Goal: Task Accomplishment & Management: Manage account settings

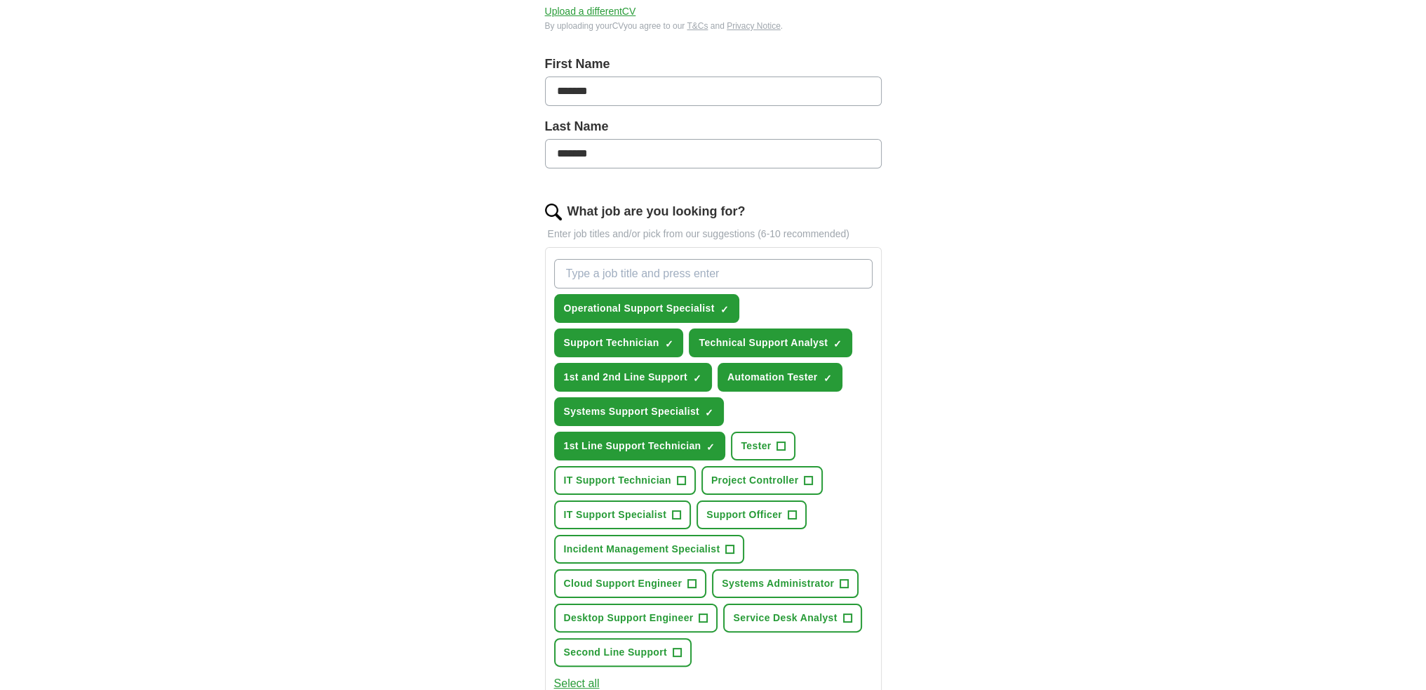
scroll to position [292, 0]
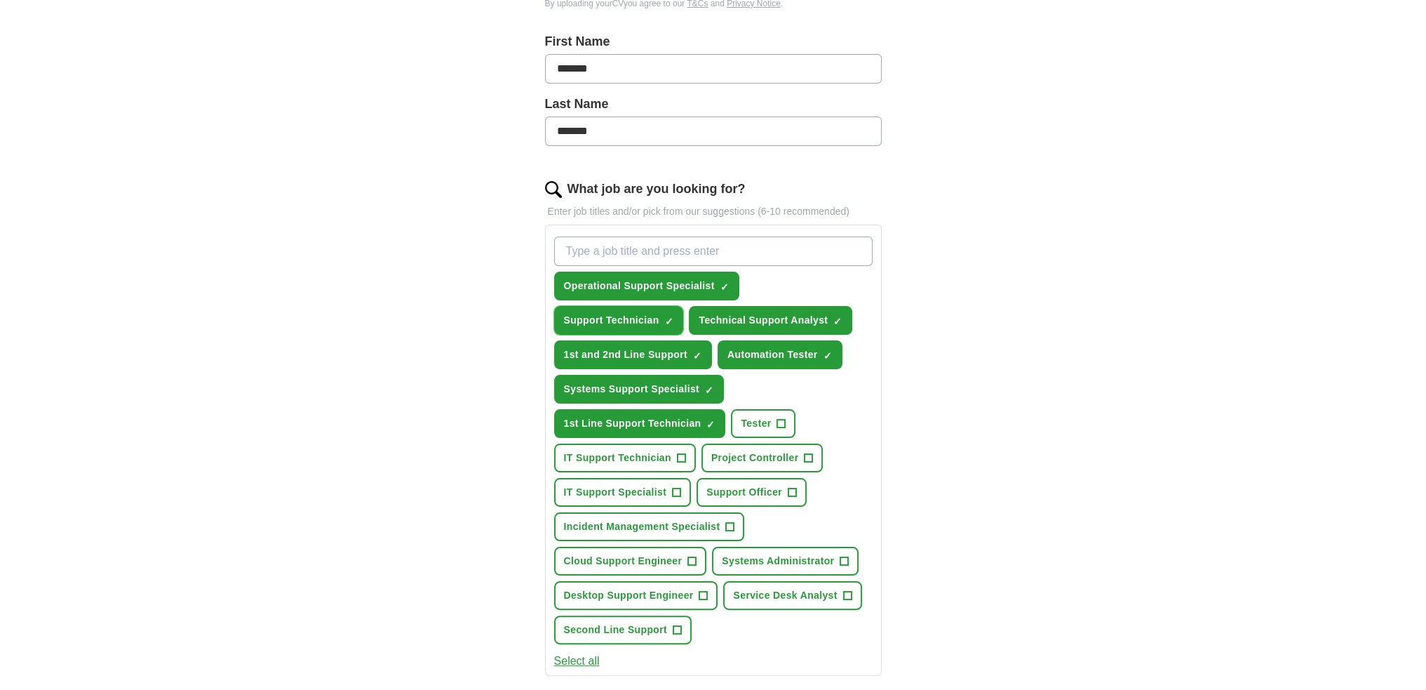
click at [0, 0] on span "×" at bounding box center [0, 0] width 0 height 0
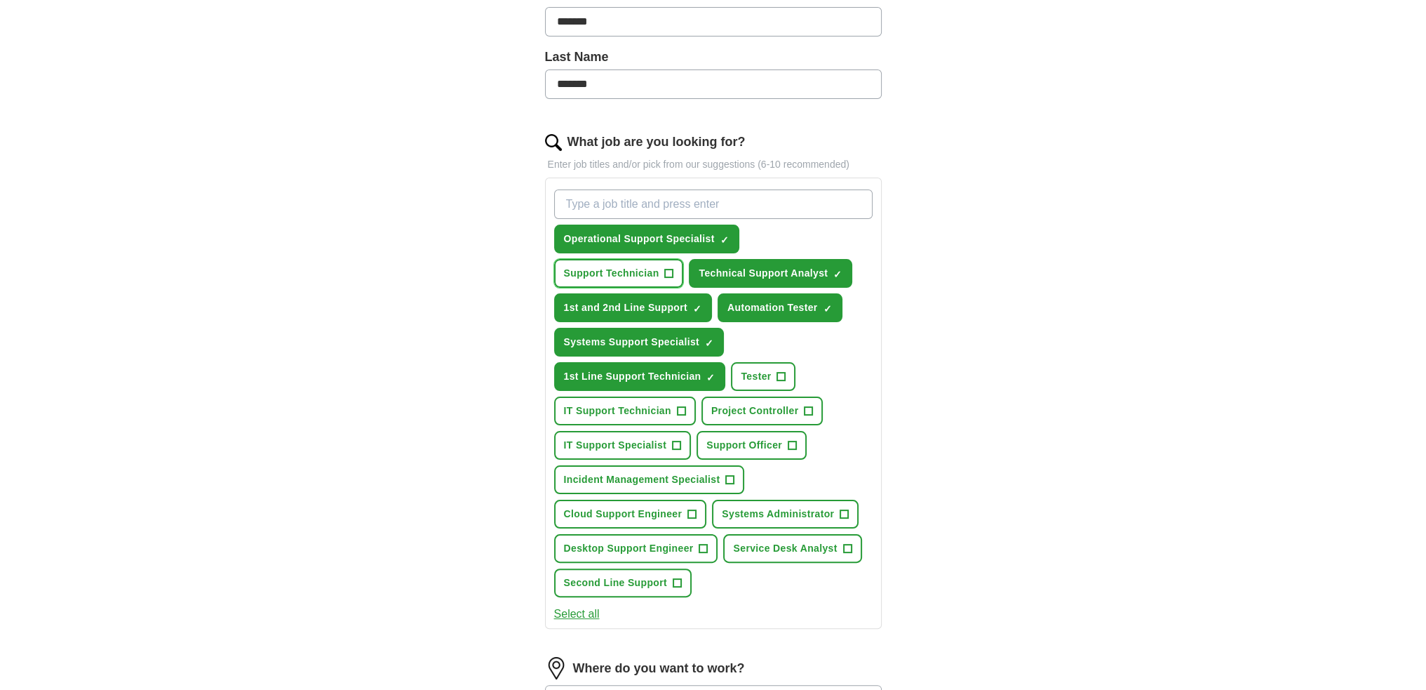
scroll to position [362, 0]
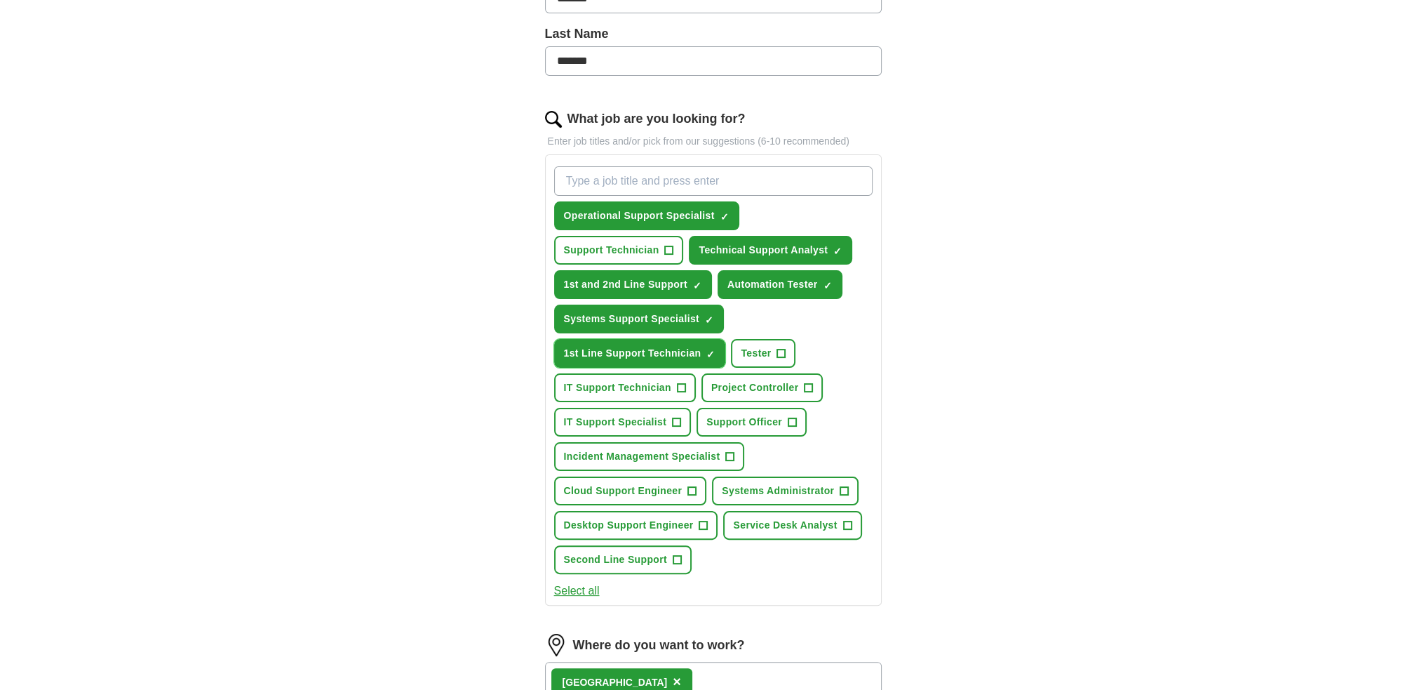
click at [701, 348] on button "1st Line Support Technician ✓ ×" at bounding box center [640, 353] width 172 height 29
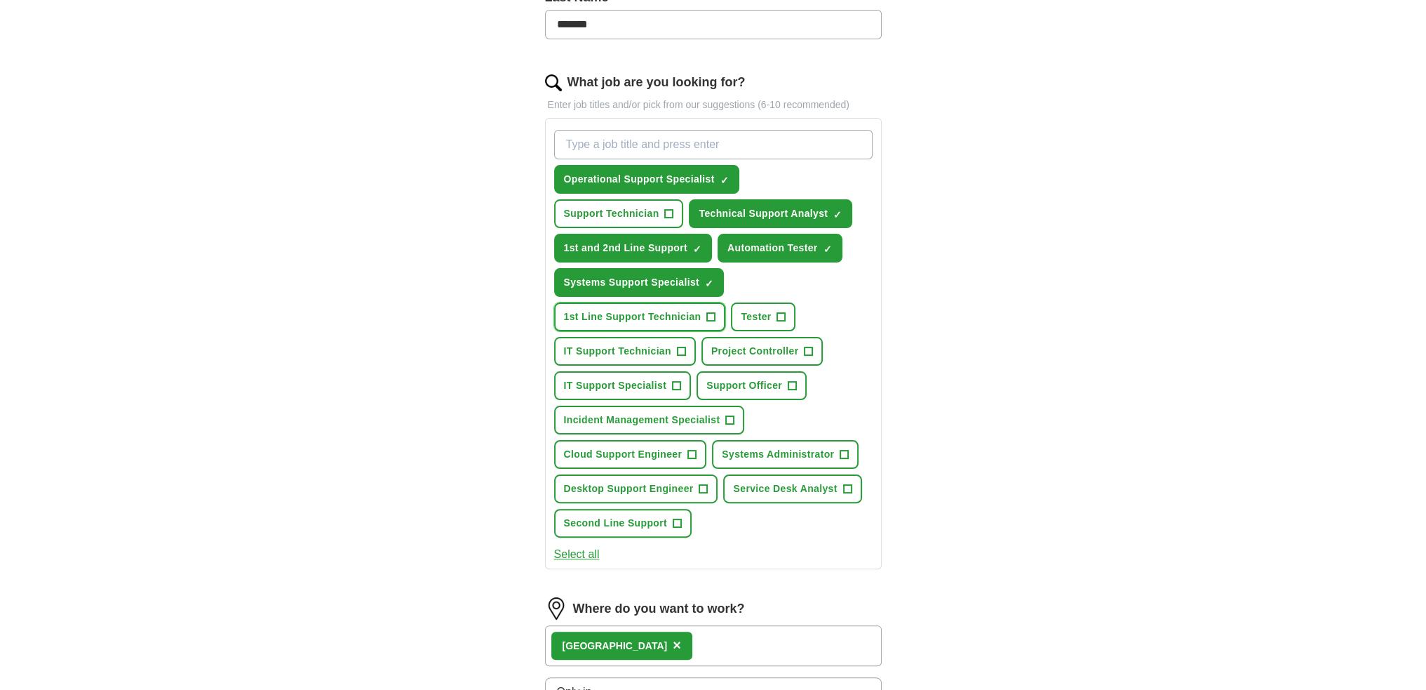
scroll to position [432, 0]
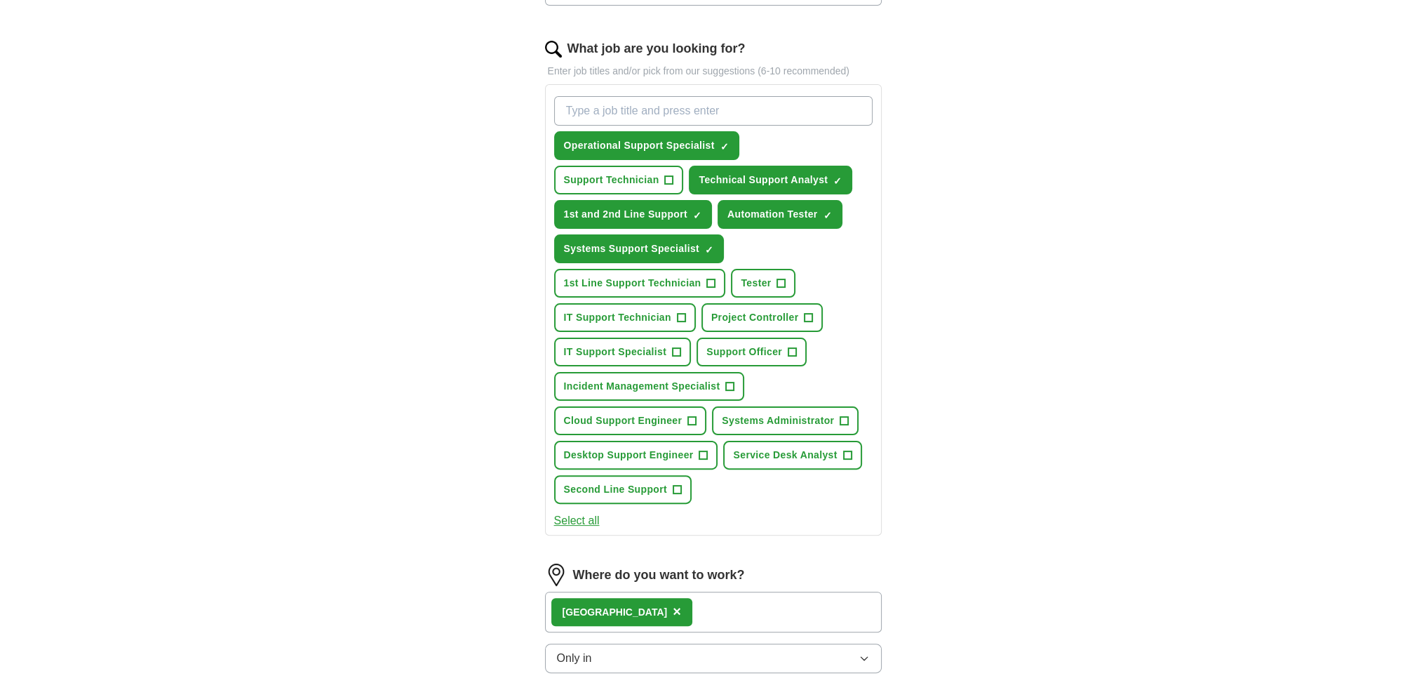
click at [588, 512] on button "Select all" at bounding box center [577, 520] width 46 height 17
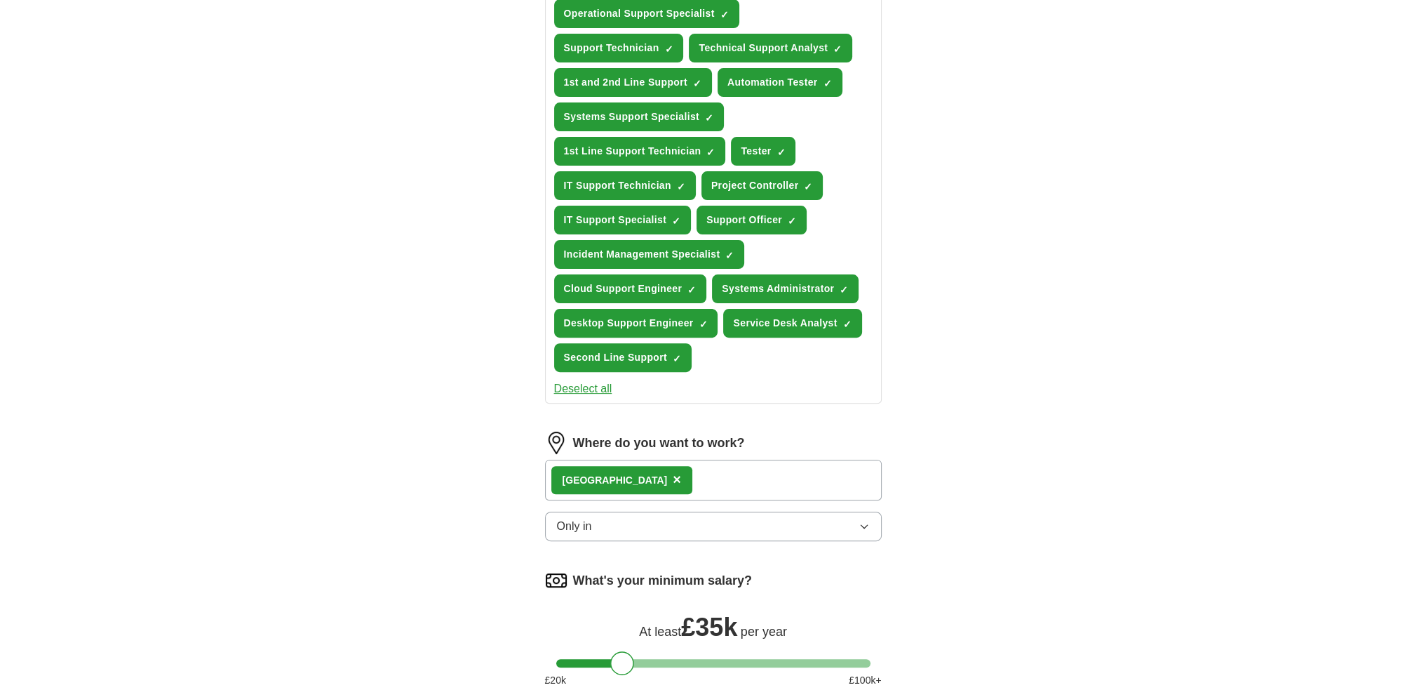
scroll to position [572, 0]
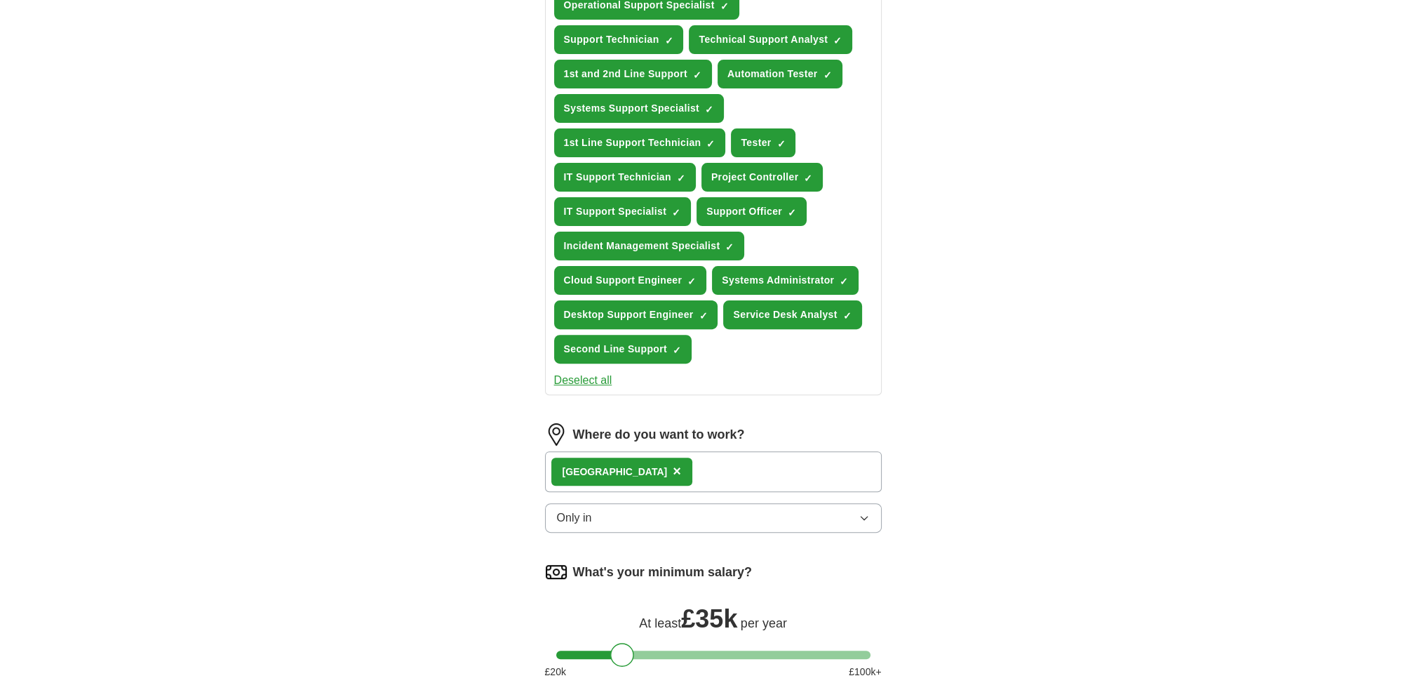
click at [598, 372] on button "Deselect all" at bounding box center [583, 380] width 58 height 17
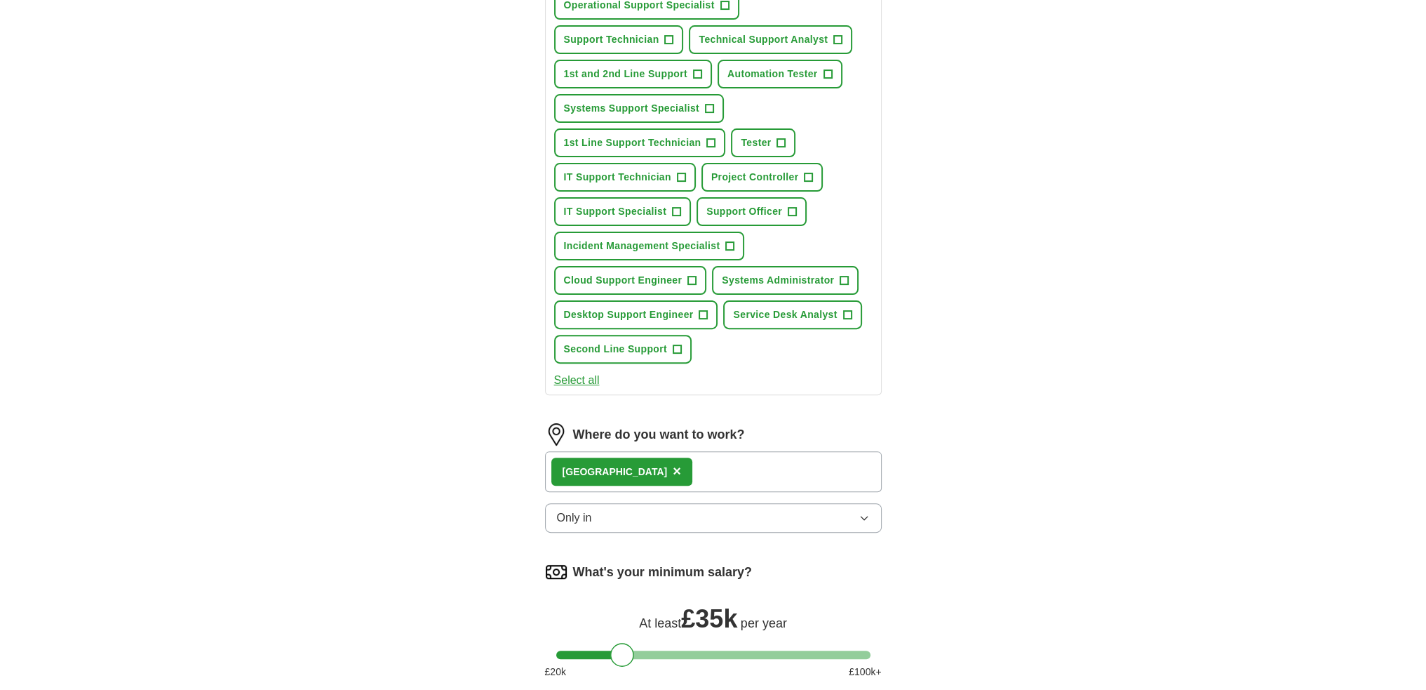
scroll to position [362, 0]
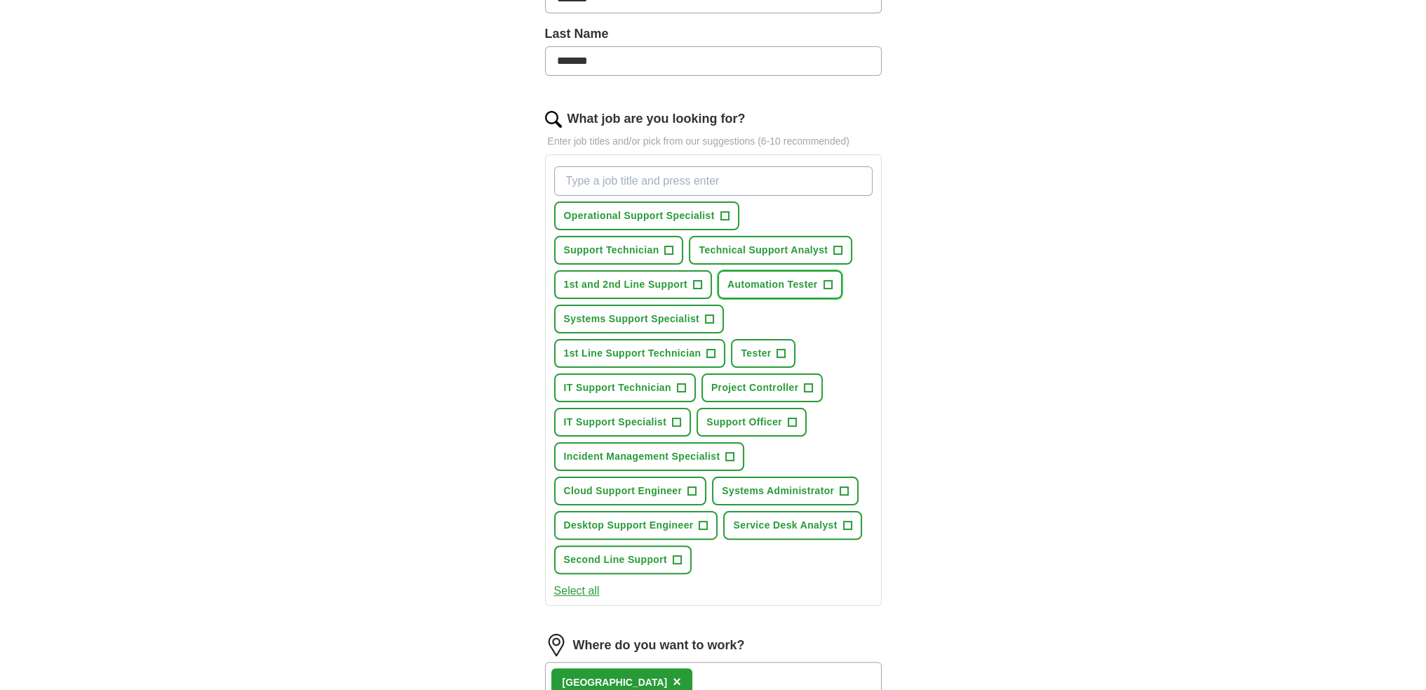
click at [833, 283] on button "Automation Tester +" at bounding box center [780, 284] width 125 height 29
click at [976, 323] on div "ApplyIQ Let ApplyIQ do the hard work of searching and applying for jobs. Just t…" at bounding box center [713, 350] width 898 height 1338
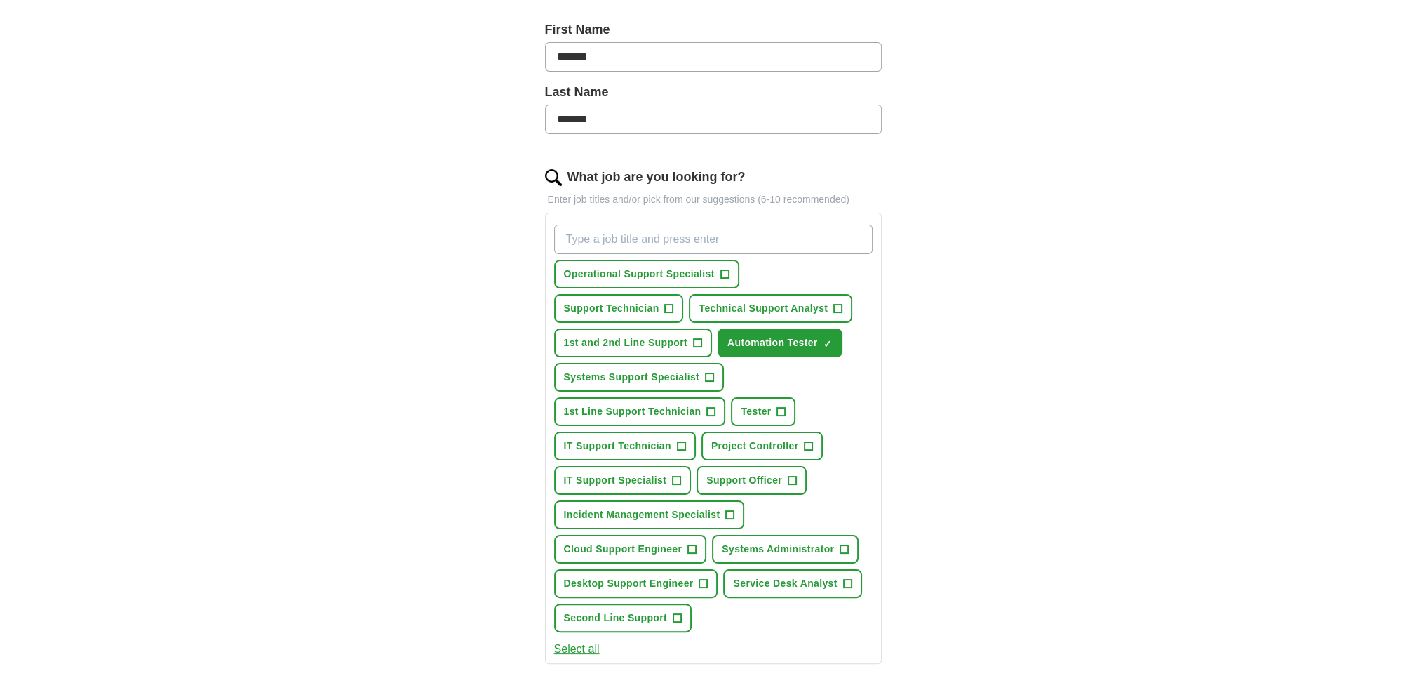
scroll to position [222, 0]
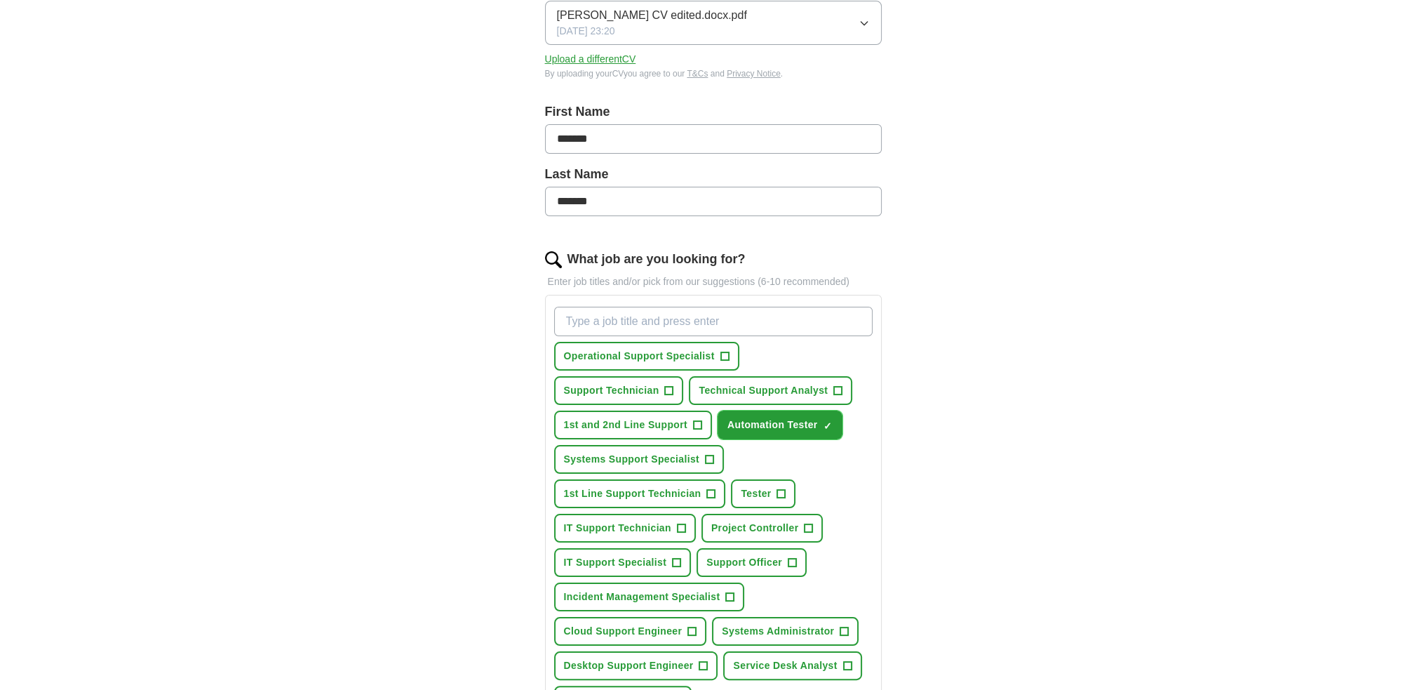
click at [0, 0] on span "×" at bounding box center [0, 0] width 0 height 0
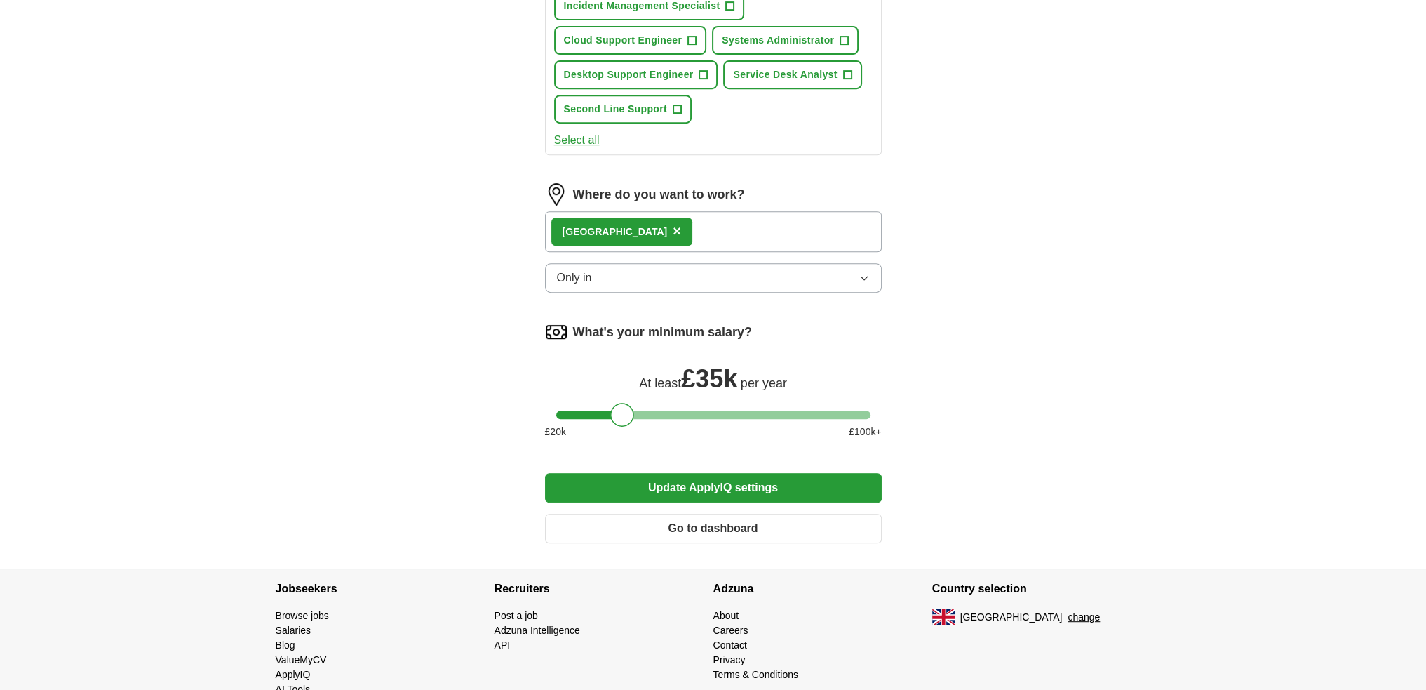
scroll to position [838, 0]
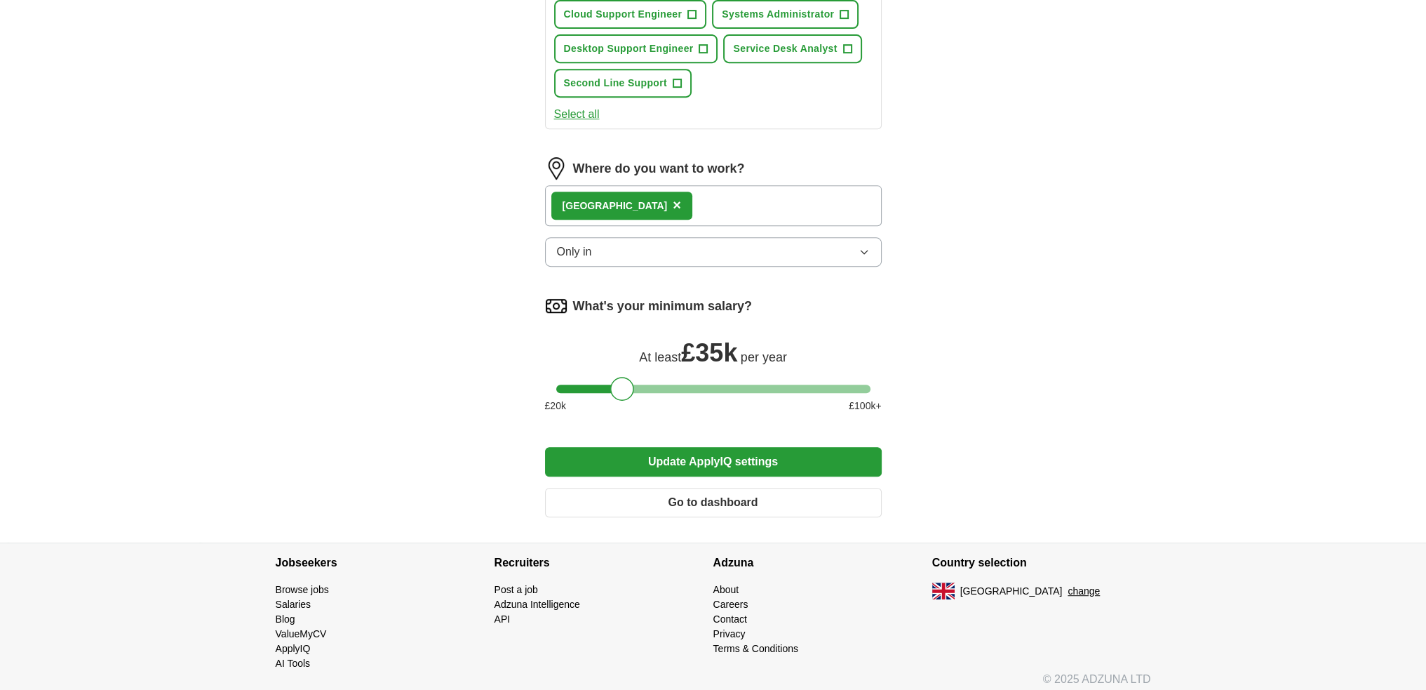
click at [755, 459] on button "Update ApplyIQ settings" at bounding box center [713, 461] width 337 height 29
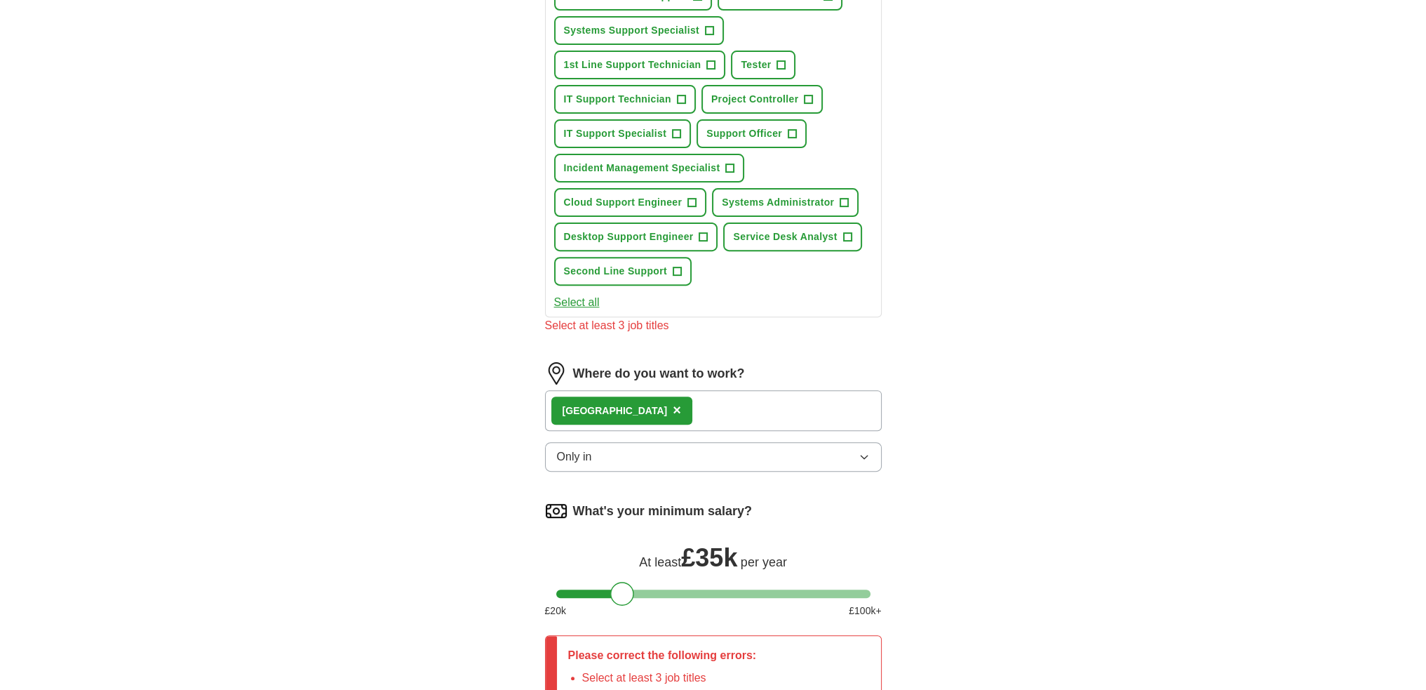
scroll to position [417, 0]
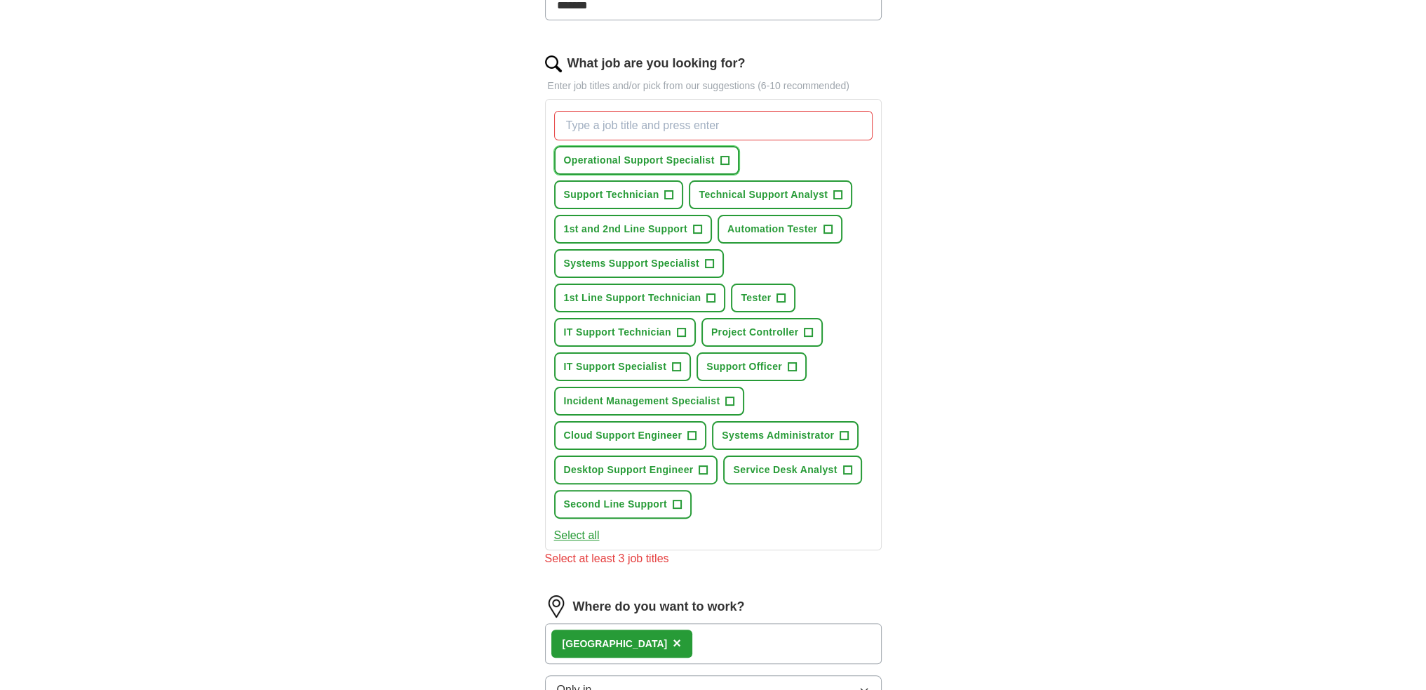
click at [732, 160] on button "Operational Support Specialist +" at bounding box center [646, 160] width 185 height 29
click at [690, 225] on button "1st and 2nd Line Support +" at bounding box center [633, 229] width 158 height 29
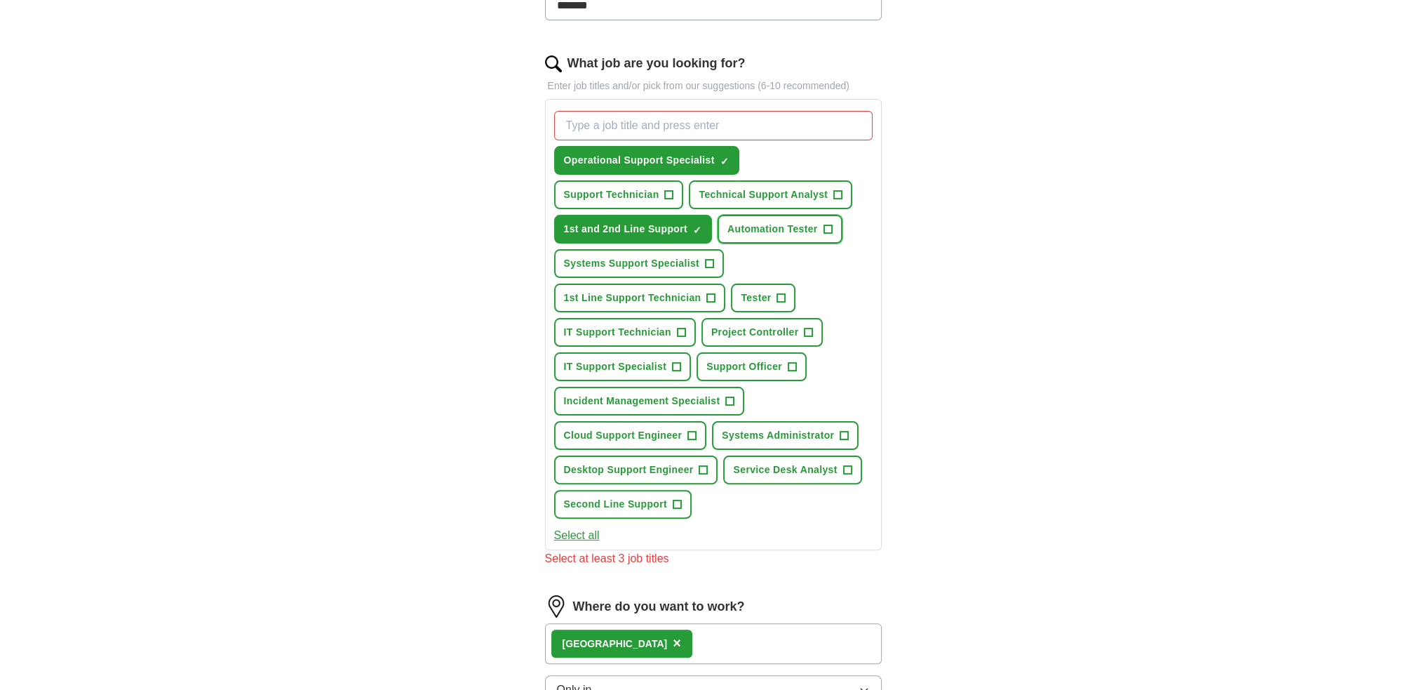
click at [821, 225] on button "Automation Tester +" at bounding box center [780, 229] width 125 height 29
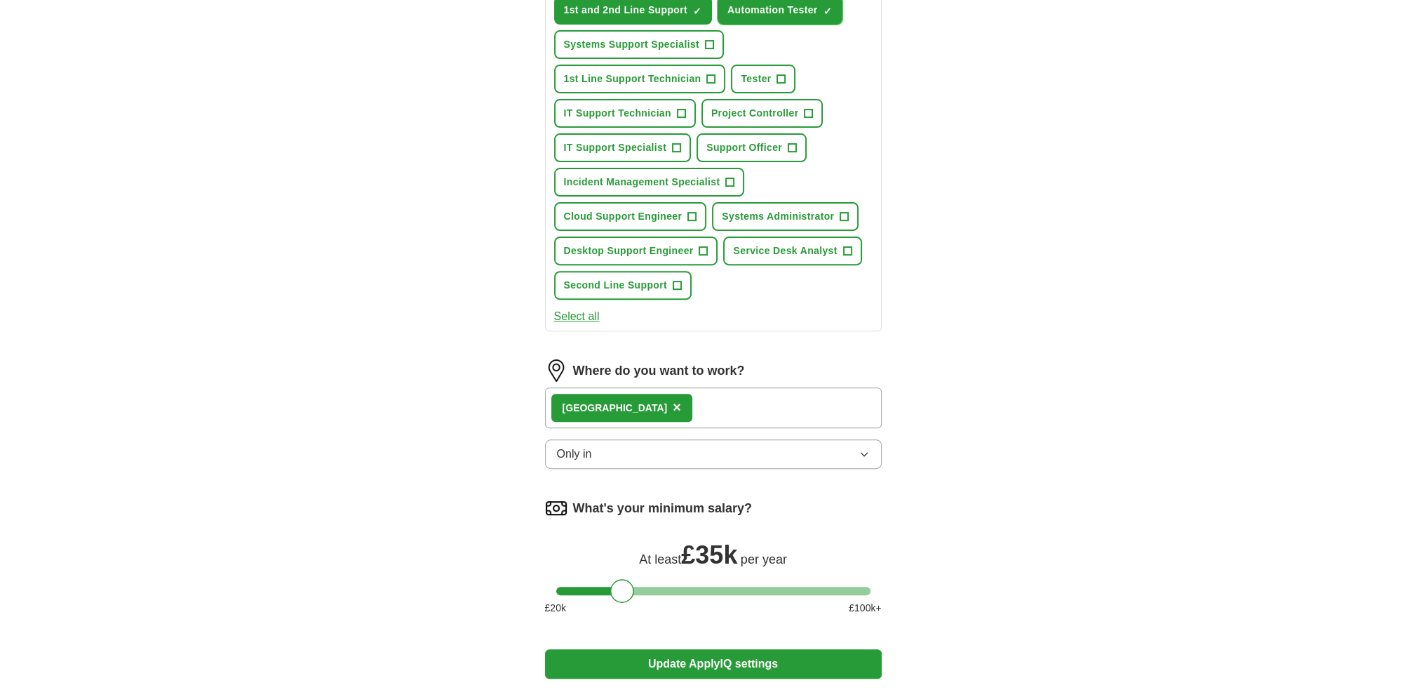
scroll to position [698, 0]
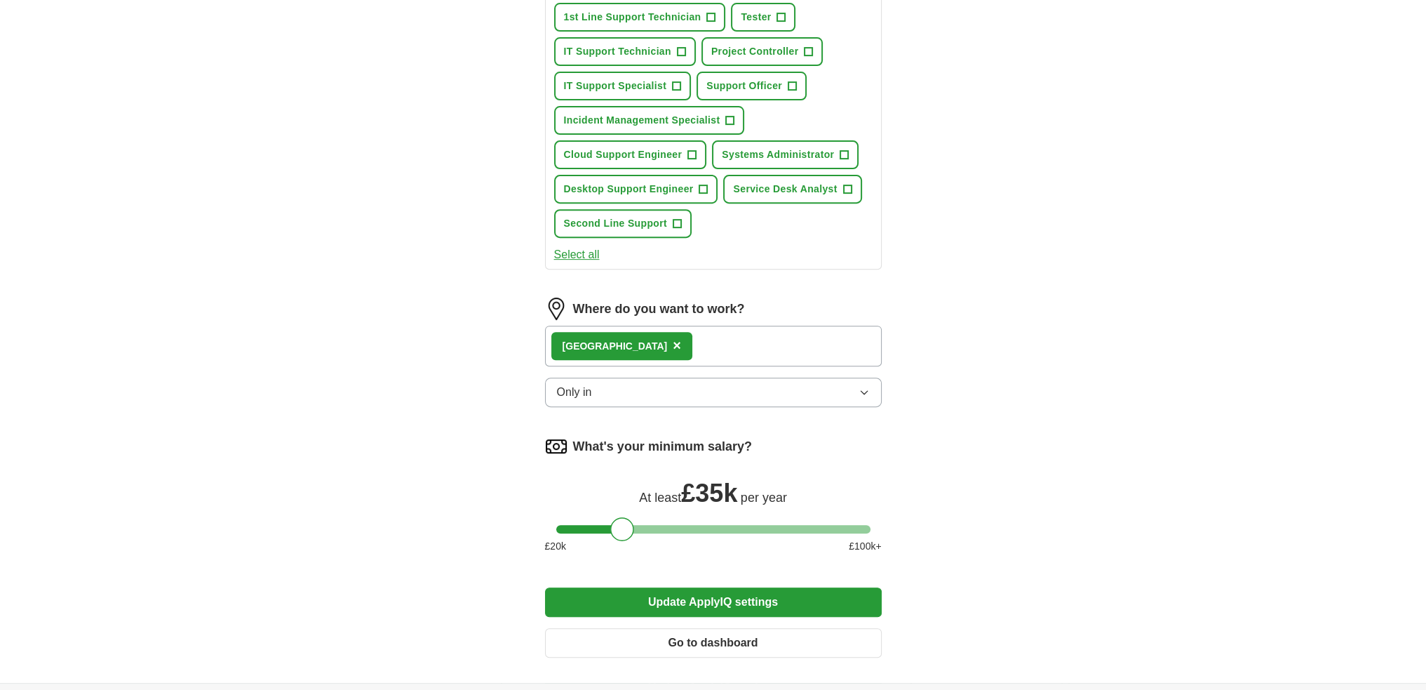
click at [780, 587] on button "Update ApplyIQ settings" at bounding box center [713, 601] width 337 height 29
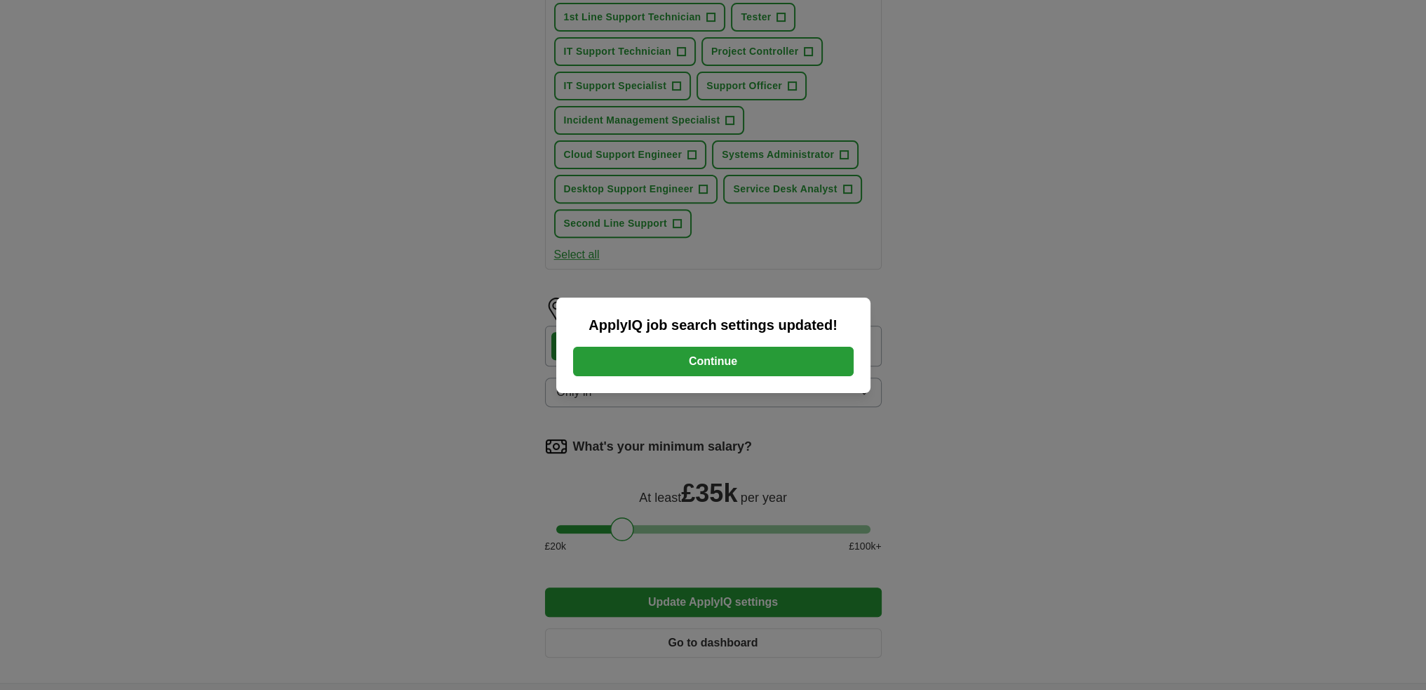
click at [730, 355] on button "Continue" at bounding box center [713, 361] width 281 height 29
